Goal: Transaction & Acquisition: Purchase product/service

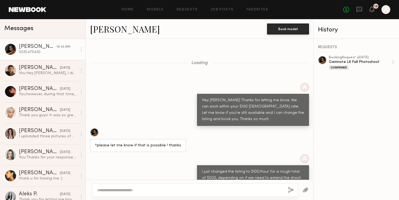
scroll to position [511, 0]
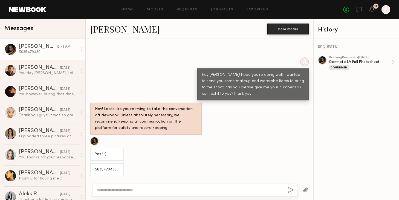
click at [192, 189] on textarea at bounding box center [190, 189] width 187 height 5
click at [112, 170] on div "5035479430" at bounding box center [107, 170] width 24 height 6
click at [113, 170] on div "5035479430" at bounding box center [107, 170] width 24 height 6
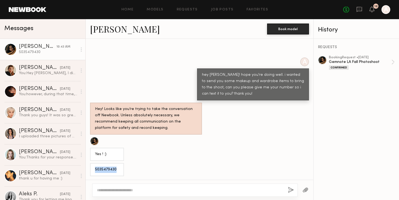
copy div "5035479430"
click at [44, 50] on div "5035479430" at bounding box center [48, 52] width 58 height 5
click at [108, 29] on link "[PERSON_NAME]" at bounding box center [125, 29] width 70 height 12
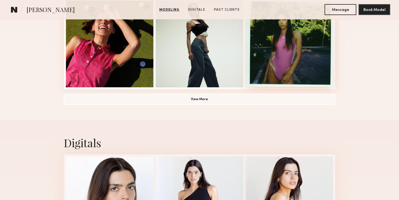
scroll to position [435, 0]
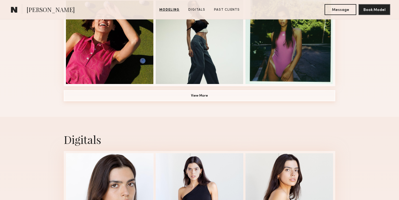
click at [255, 98] on button "View More" at bounding box center [200, 95] width 272 height 11
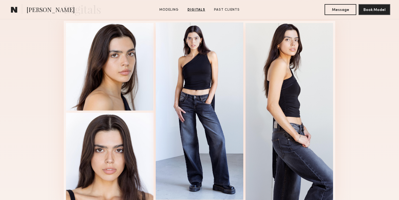
scroll to position [915, 0]
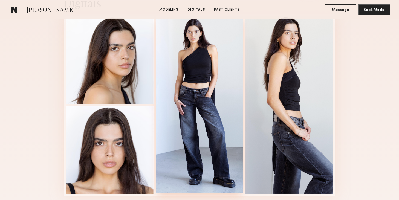
click at [211, 112] on div at bounding box center [200, 104] width 88 height 177
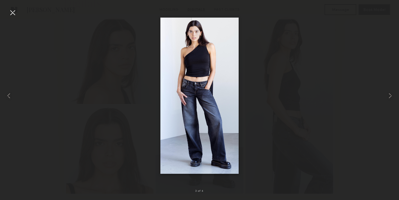
click at [15, 14] on div at bounding box center [12, 12] width 9 height 9
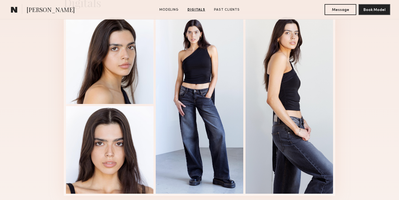
click at [371, 97] on div "Digitals 3 of 4" at bounding box center [199, 95] width 399 height 231
